Goal: Information Seeking & Learning: Learn about a topic

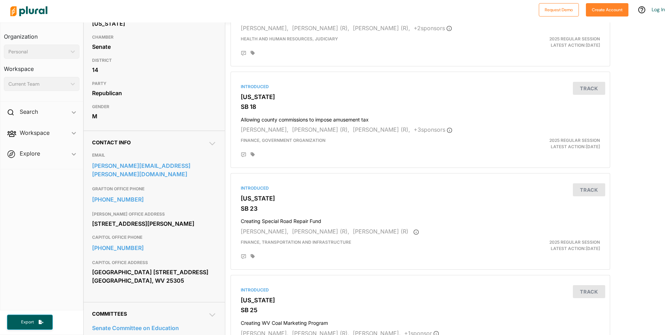
scroll to position [35, 0]
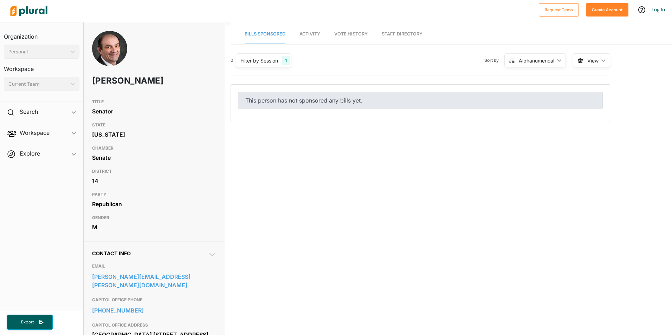
click at [100, 50] on img at bounding box center [109, 57] width 35 height 53
click at [109, 50] on img at bounding box center [109, 57] width 35 height 53
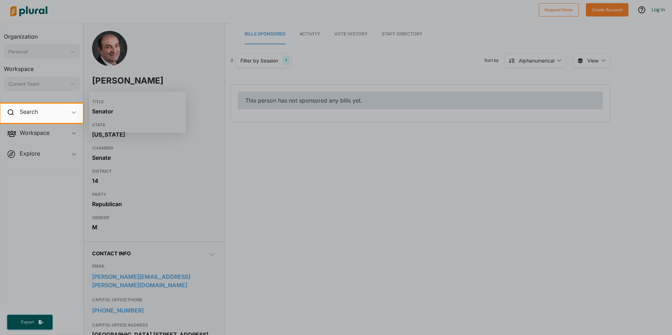
drag, startPoint x: 583, startPoint y: 314, endPoint x: 561, endPoint y: 314, distance: 21.8
click at [575, 314] on div at bounding box center [336, 229] width 672 height 212
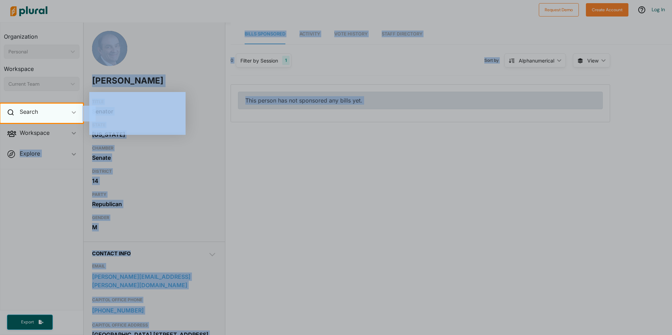
drag, startPoint x: 133, startPoint y: 275, endPoint x: 37, endPoint y: 122, distance: 179.8
click at [25, 137] on div at bounding box center [336, 229] width 672 height 212
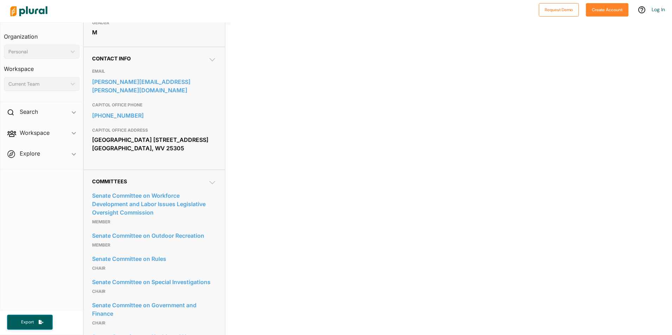
scroll to position [211, 0]
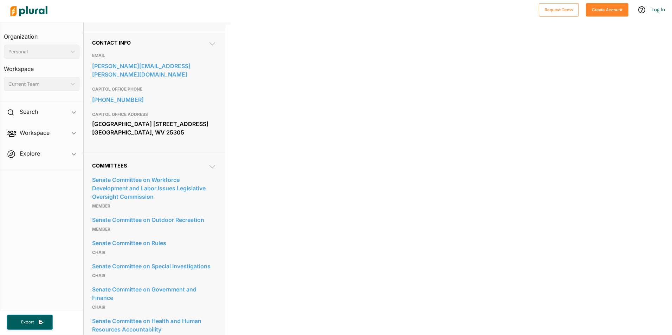
drag, startPoint x: 198, startPoint y: 173, endPoint x: 205, endPoint y: 173, distance: 7.0
click at [201, 176] on div "Senate Committee on Workforce Development and Labor Issues Legislative Oversigh…" at bounding box center [154, 286] width 124 height 235
click at [210, 165] on icon at bounding box center [212, 167] width 8 height 8
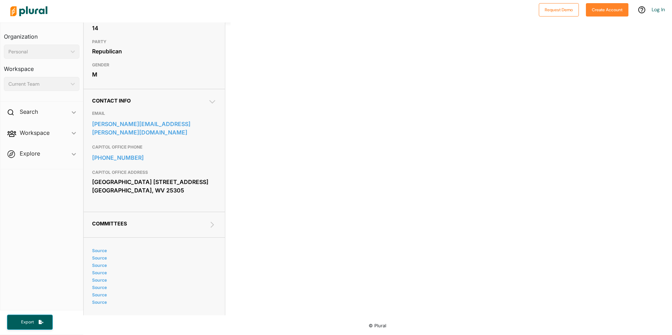
click at [214, 227] on icon at bounding box center [212, 225] width 8 height 8
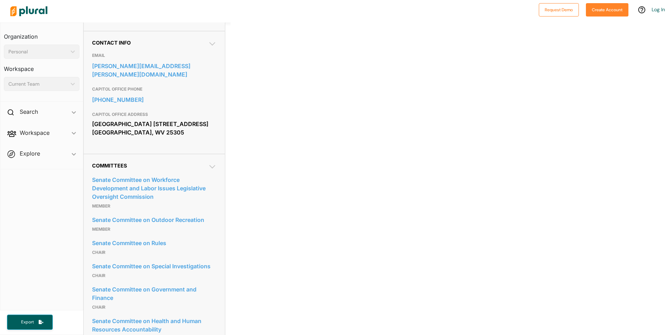
click at [211, 171] on icon at bounding box center [212, 167] width 8 height 8
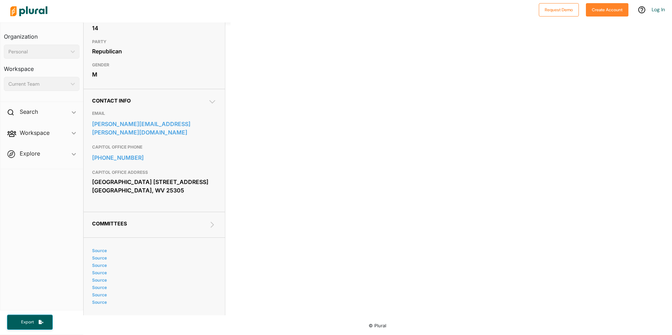
click at [209, 223] on icon at bounding box center [212, 225] width 8 height 8
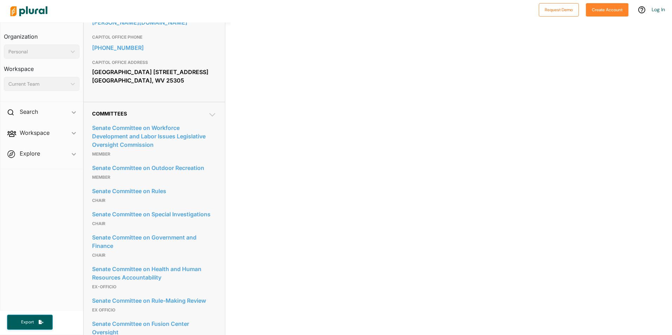
scroll to position [210, 0]
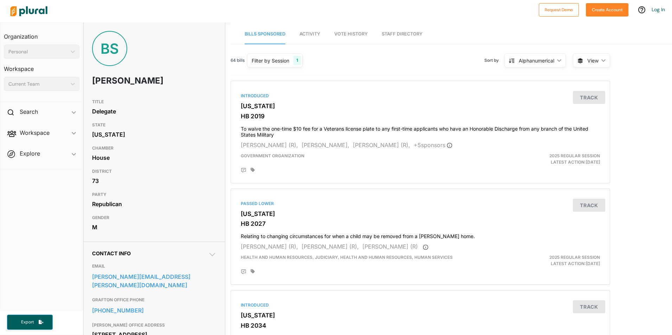
click at [114, 40] on div "BS" at bounding box center [109, 48] width 35 height 35
click at [115, 51] on div "BS" at bounding box center [109, 48] width 35 height 35
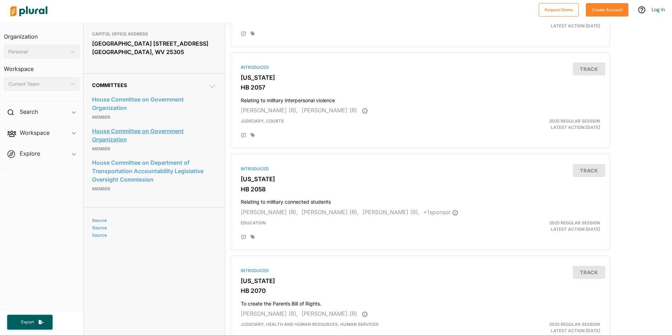
scroll to position [352, 0]
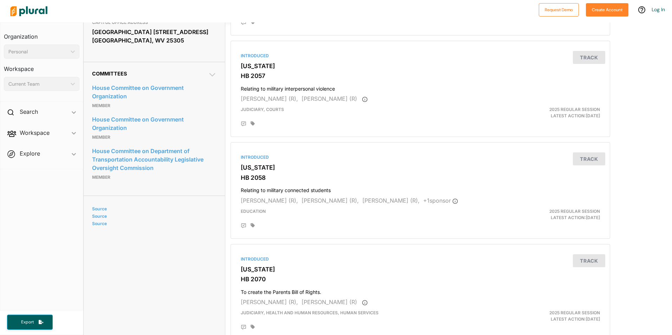
click at [207, 77] on h2 "Committees" at bounding box center [154, 74] width 124 height 6
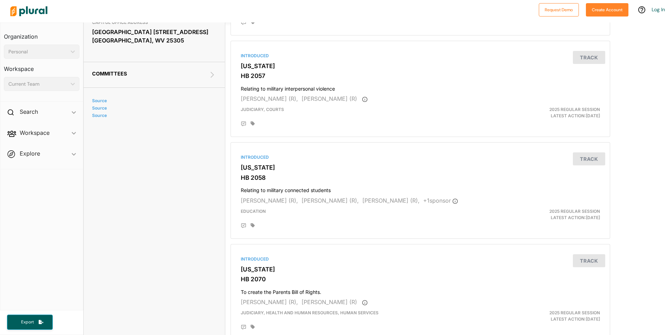
click at [212, 78] on icon at bounding box center [213, 75] width 4 height 6
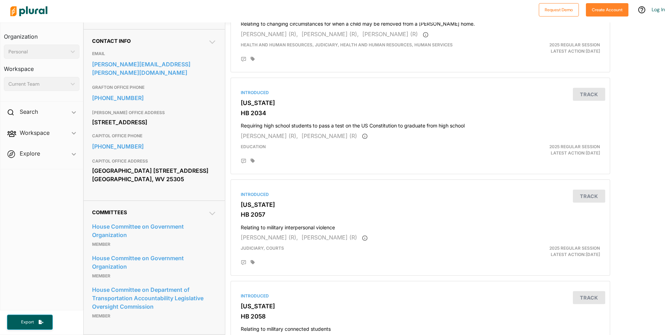
scroll to position [211, 0]
